Goal: Check status: Check status

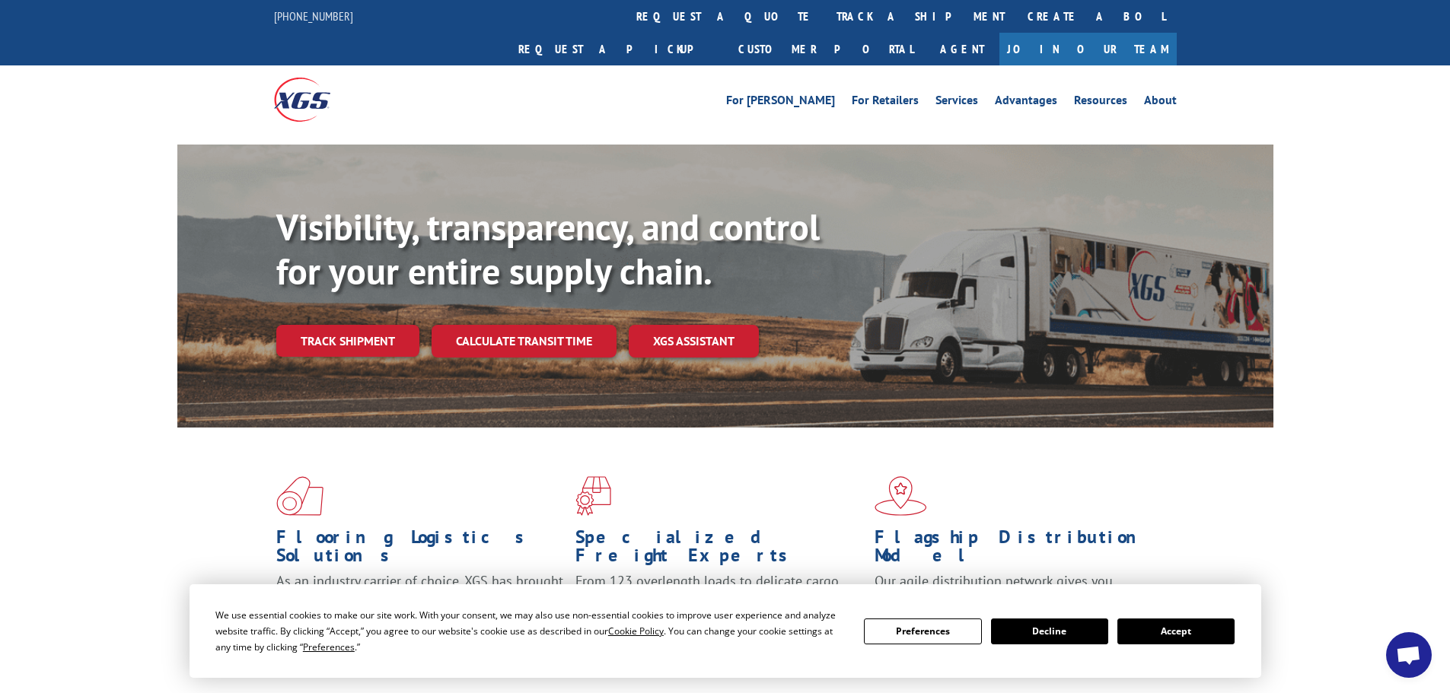
click at [1178, 631] on button "Accept" at bounding box center [1175, 632] width 117 height 26
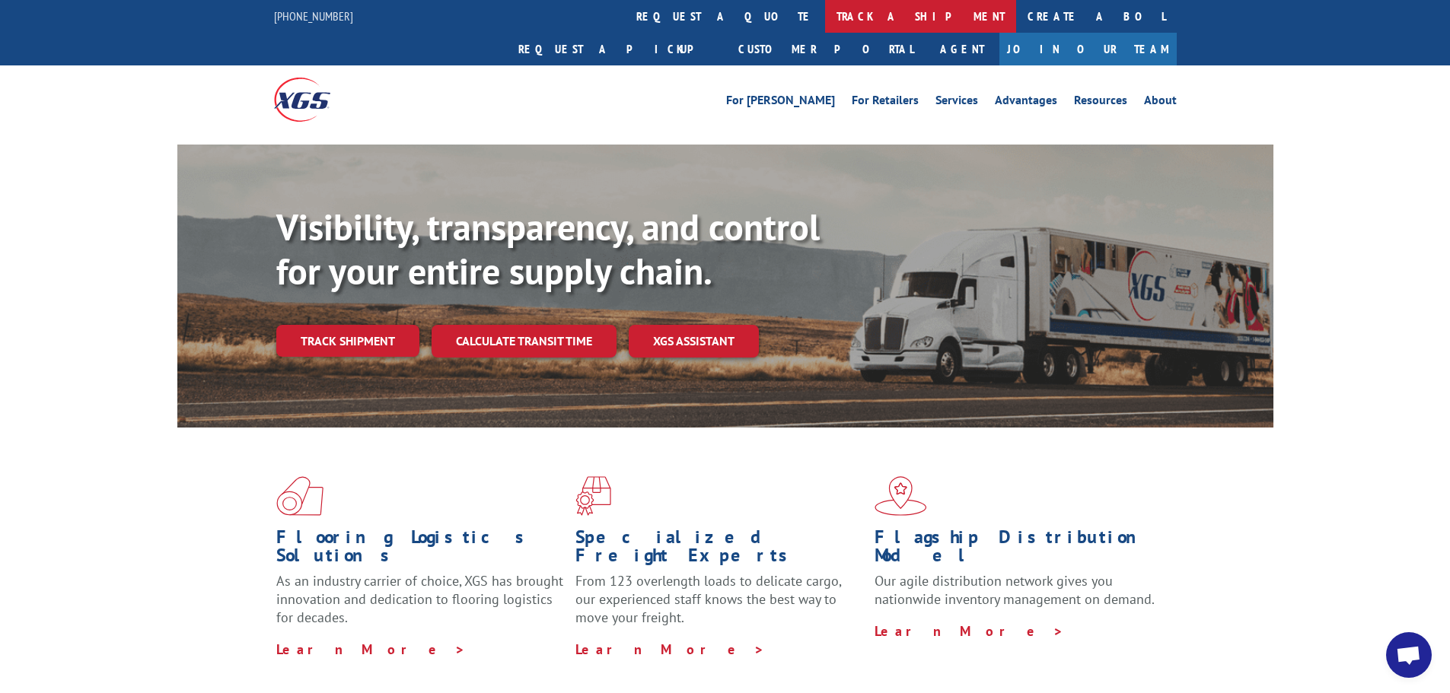
click at [825, 11] on link "track a shipment" at bounding box center [920, 16] width 191 height 33
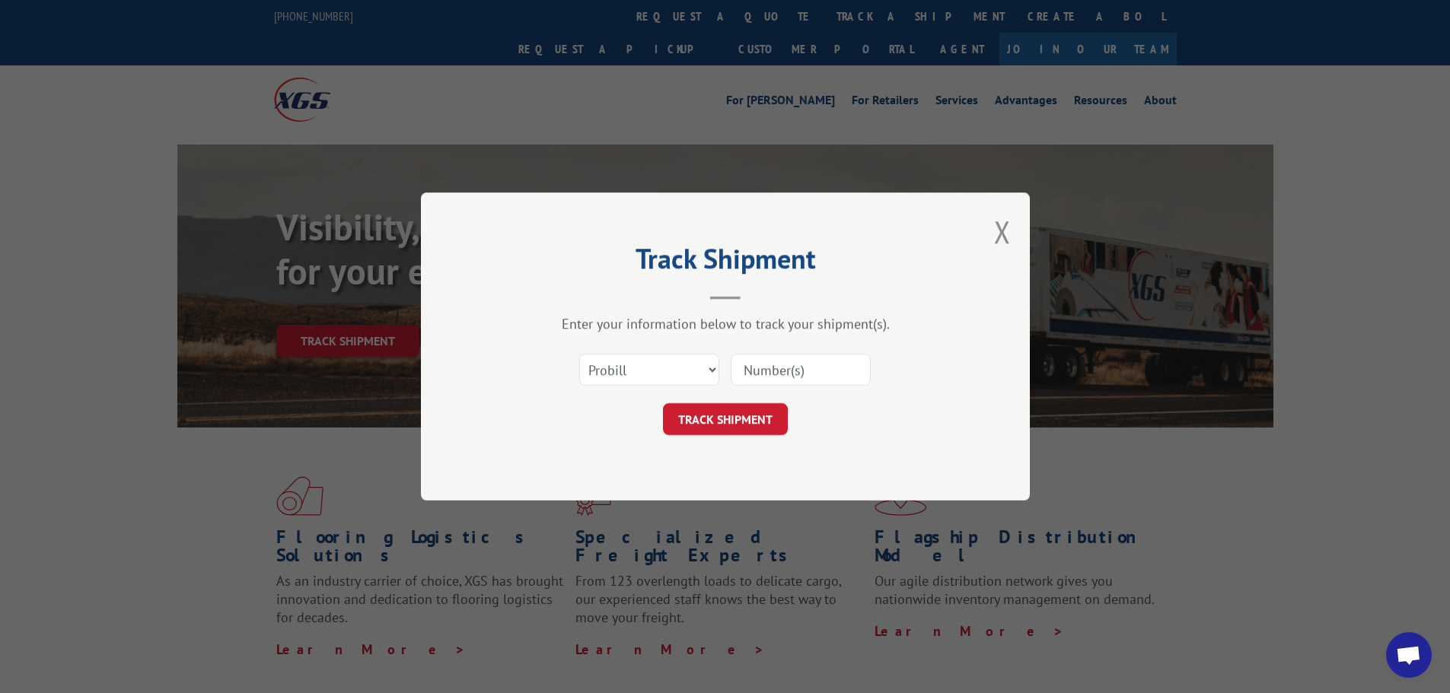
click at [807, 363] on input at bounding box center [800, 370] width 140 height 32
type input "15823620"
click at [663, 403] on button "TRACK SHIPMENT" at bounding box center [725, 419] width 125 height 32
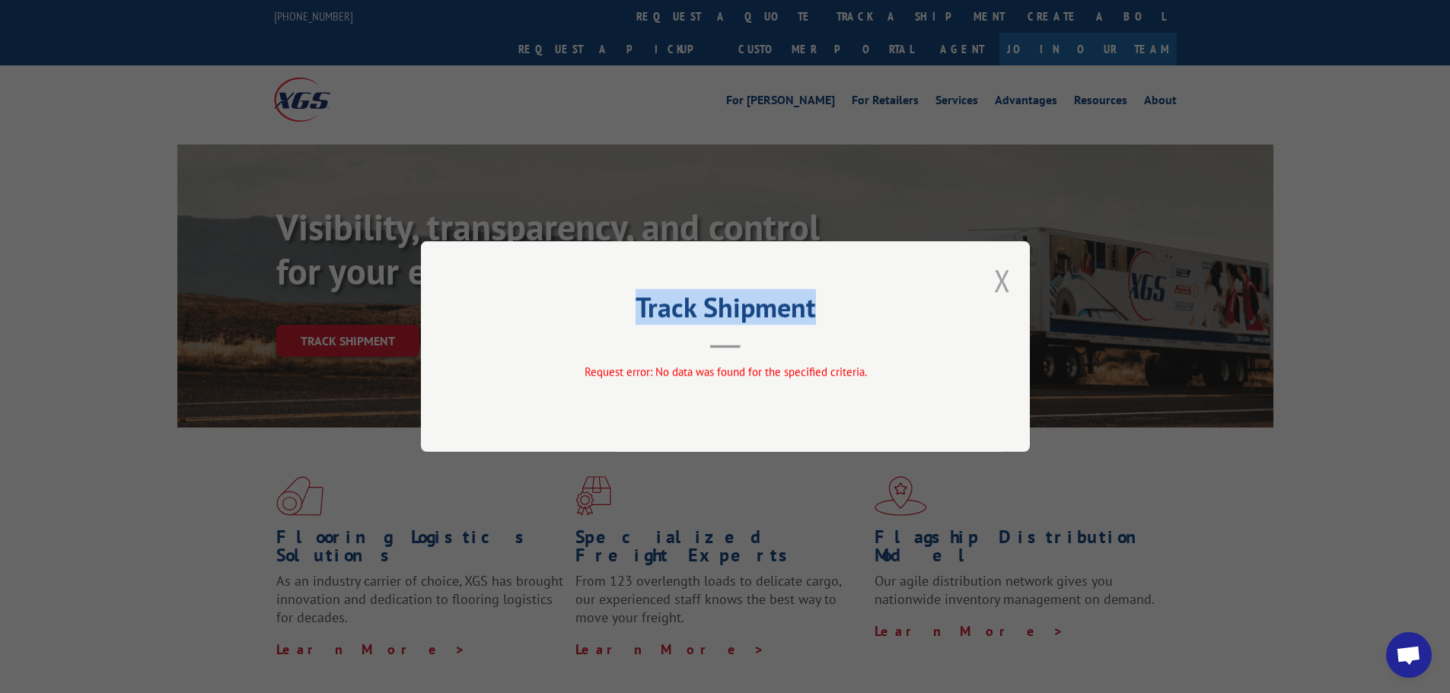
click at [1007, 274] on div "Track Shipment Request error: No data was found for the specified criteria." at bounding box center [725, 346] width 609 height 211
click at [998, 277] on button "Close modal" at bounding box center [1002, 280] width 17 height 40
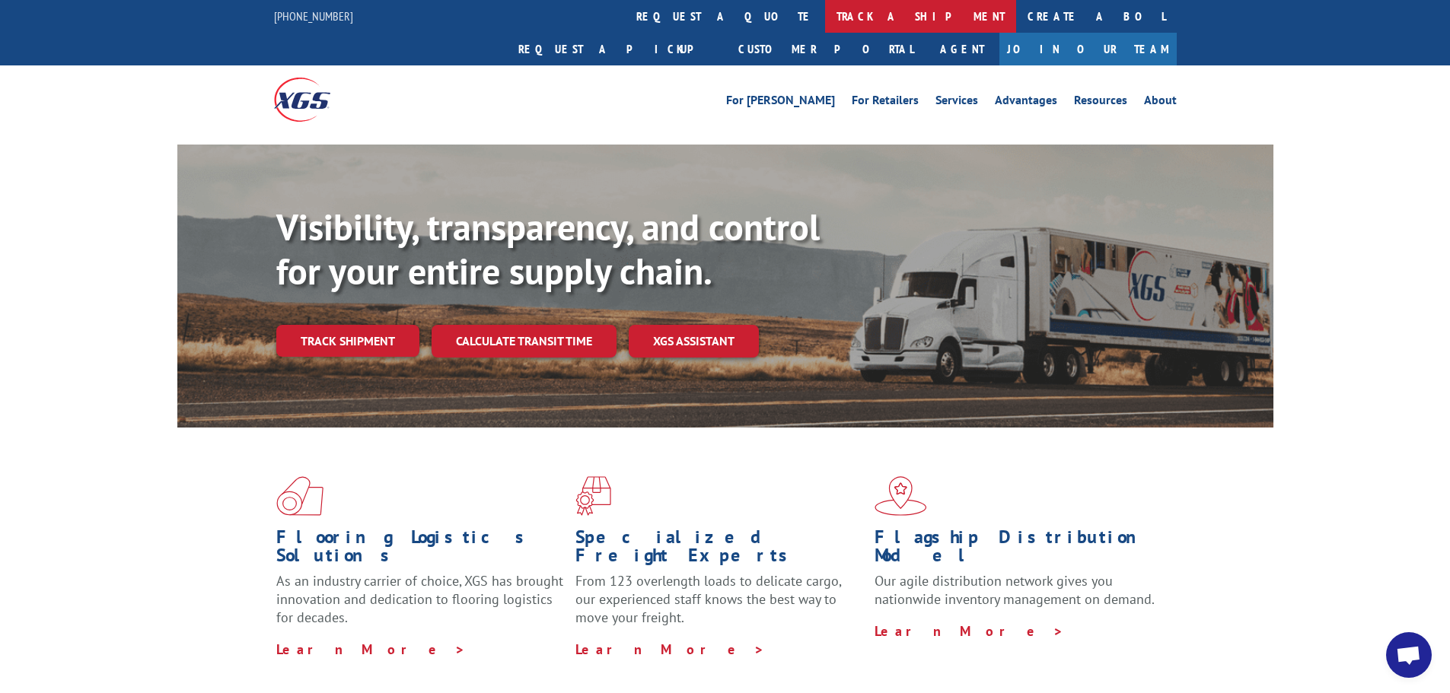
click at [825, 8] on link "track a shipment" at bounding box center [920, 16] width 191 height 33
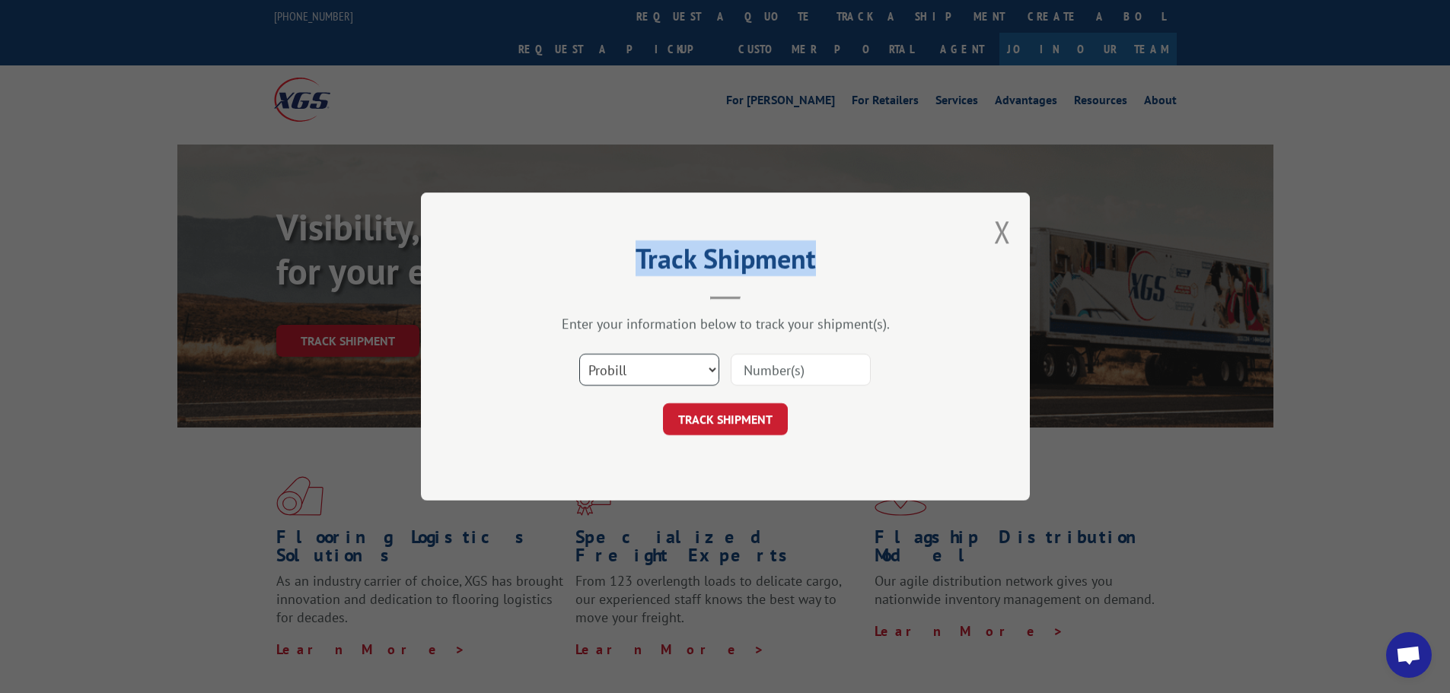
click at [703, 369] on select "Select category... Probill BOL PO" at bounding box center [649, 370] width 140 height 32
select select "bol"
click at [579, 354] on select "Select category... Probill BOL PO" at bounding box center [649, 370] width 140 height 32
click at [766, 371] on input at bounding box center [800, 370] width 140 height 32
type input "15823620"
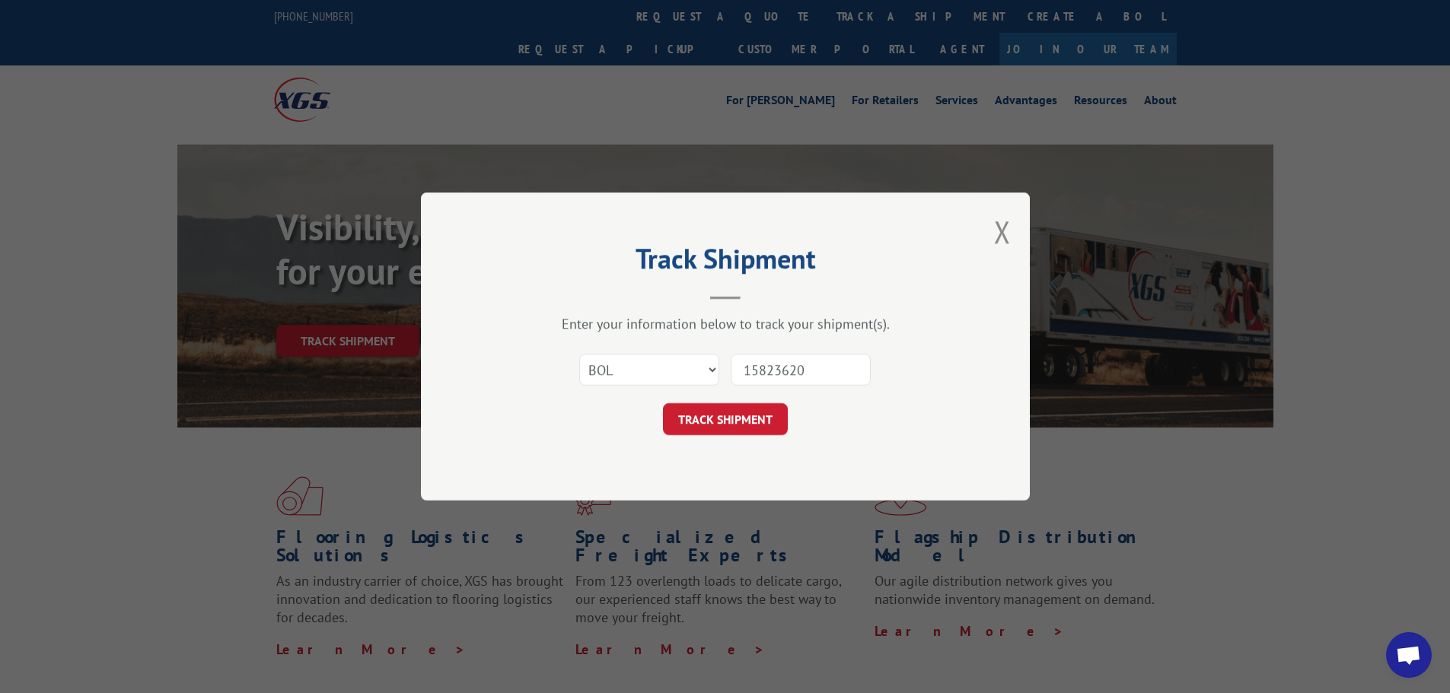
click at [663, 403] on button "TRACK SHIPMENT" at bounding box center [725, 419] width 125 height 32
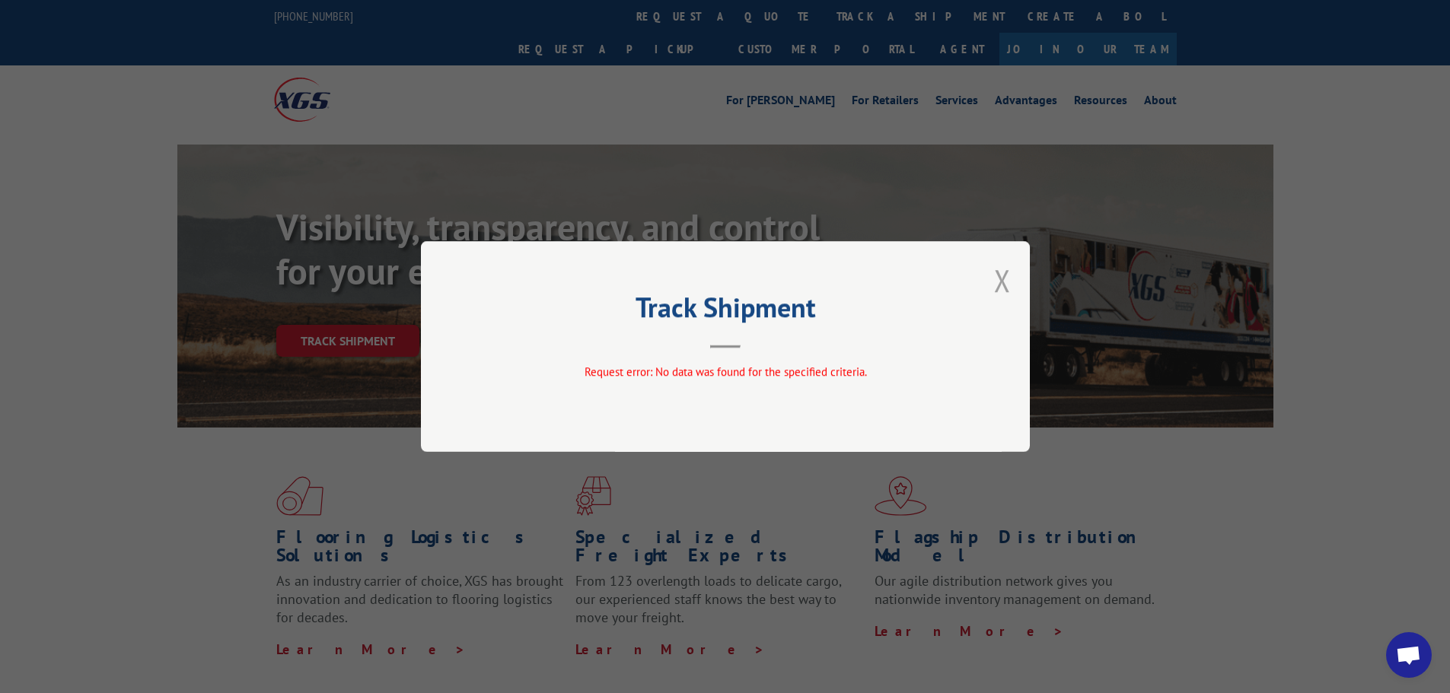
click at [1000, 283] on button "Close modal" at bounding box center [1002, 280] width 17 height 40
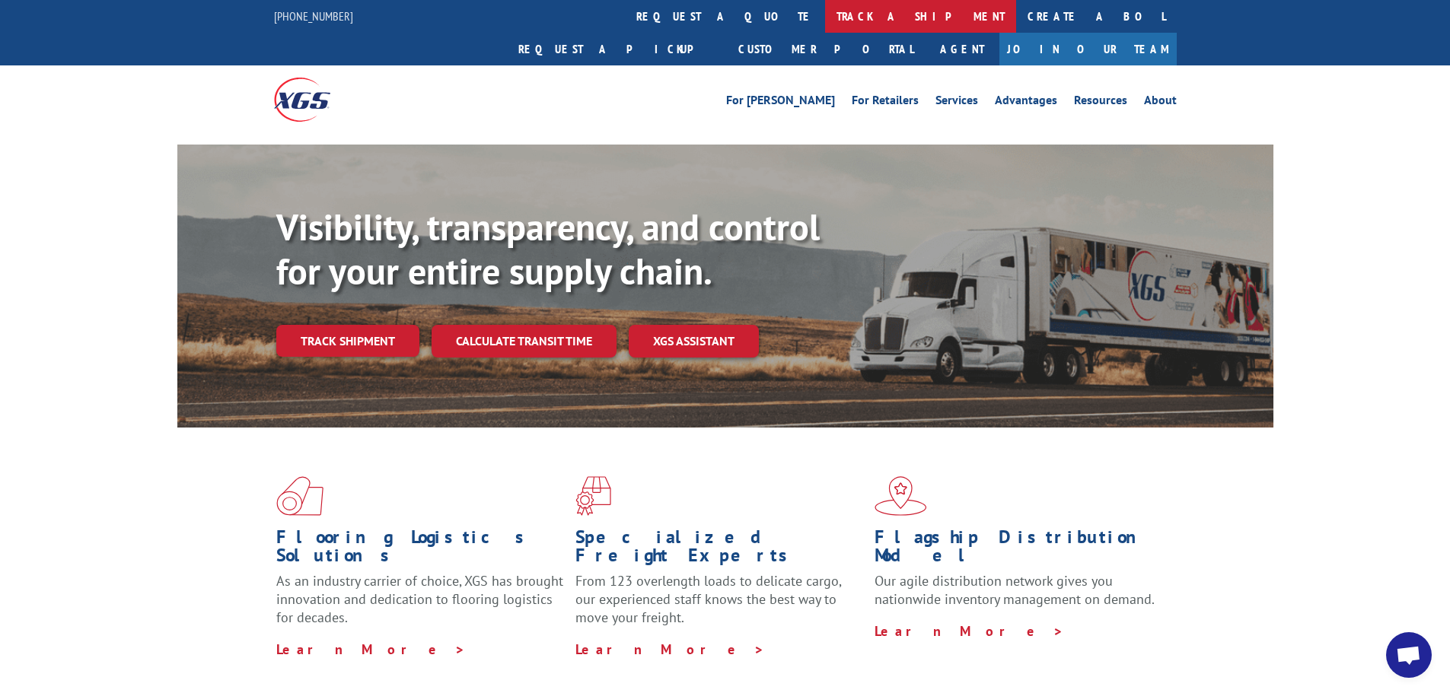
click at [825, 14] on link "track a shipment" at bounding box center [920, 16] width 191 height 33
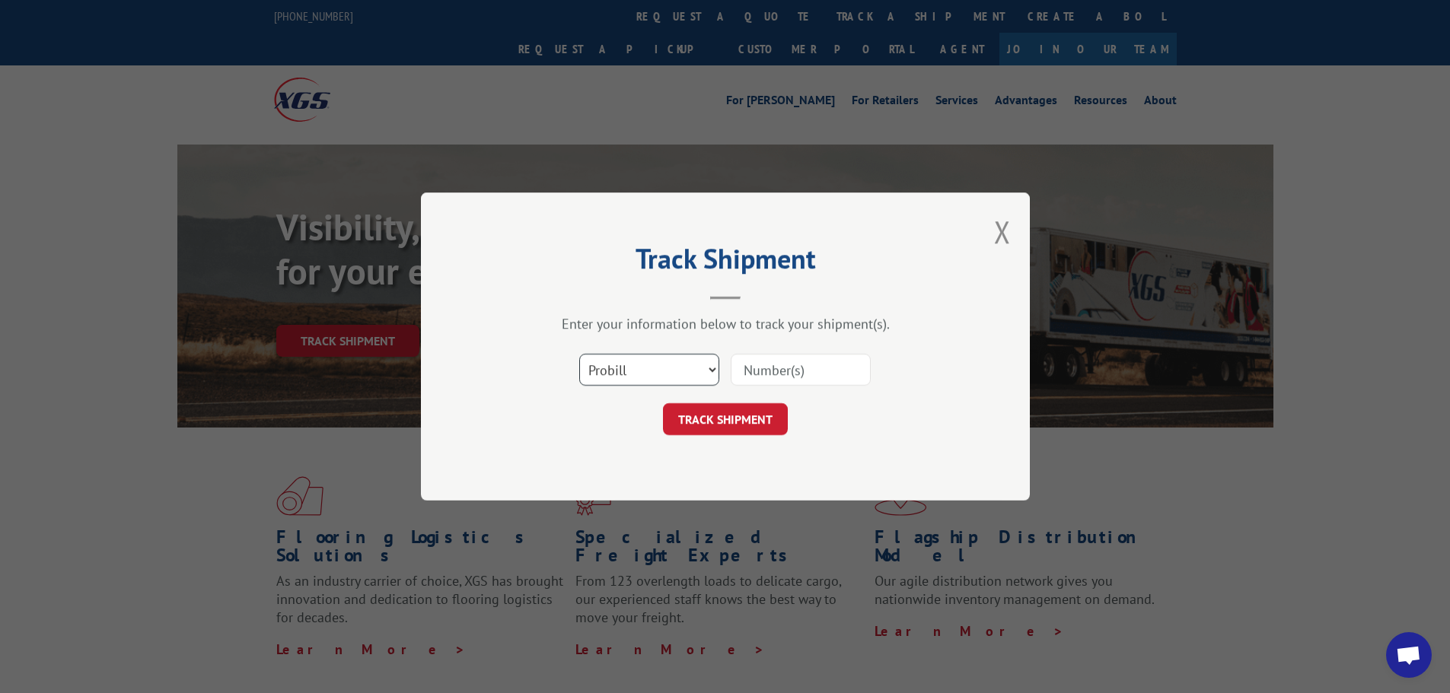
click at [708, 369] on select "Select category... Probill BOL PO" at bounding box center [649, 370] width 140 height 32
select select "po"
click at [579, 354] on select "Select category... Probill BOL PO" at bounding box center [649, 370] width 140 height 32
click at [779, 367] on input at bounding box center [800, 370] width 140 height 32
click at [994, 219] on button "Close modal" at bounding box center [1002, 232] width 17 height 40
